Goal: Information Seeking & Learning: Learn about a topic

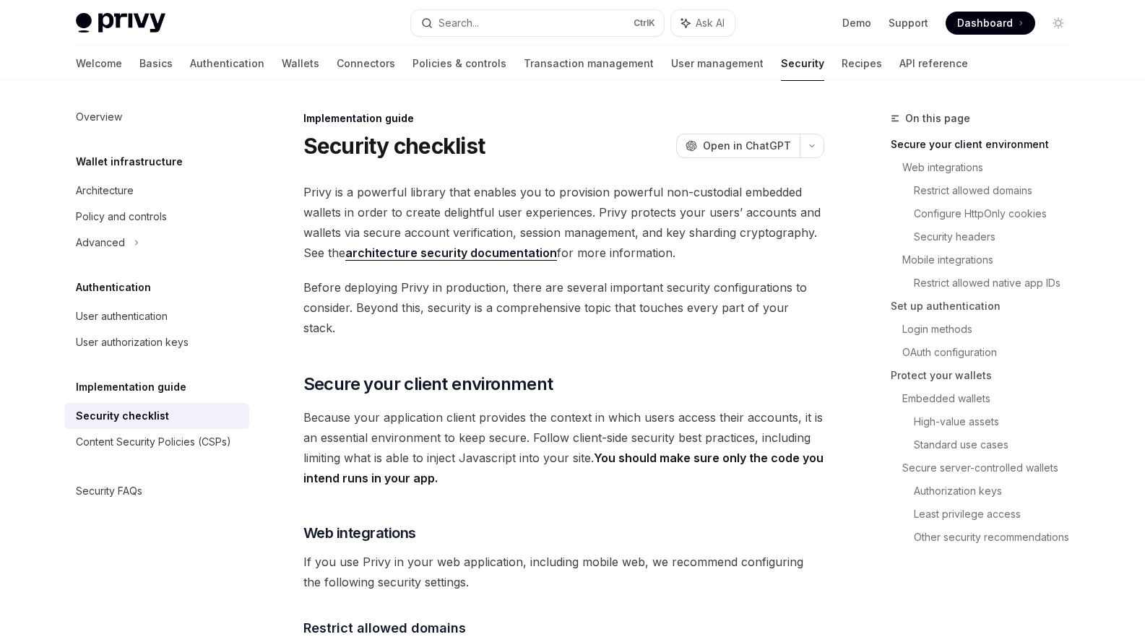
click at [993, 26] on span "Dashboard" at bounding box center [985, 23] width 56 height 14
